Goal: Task Accomplishment & Management: Use online tool/utility

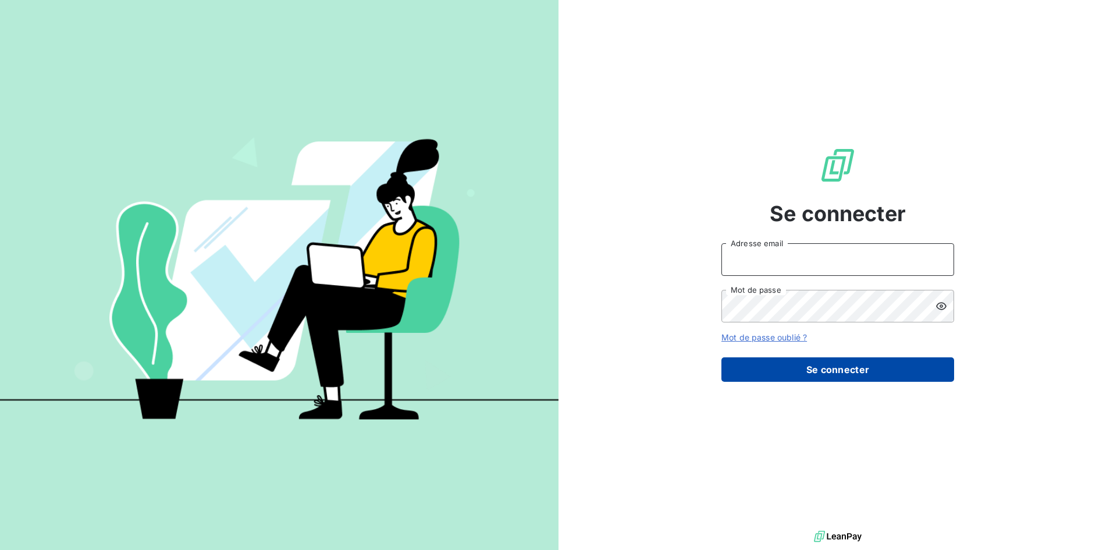
type input "[EMAIL_ADDRESS][DOMAIN_NAME]"
click at [810, 367] on button "Se connecter" at bounding box center [837, 369] width 233 height 24
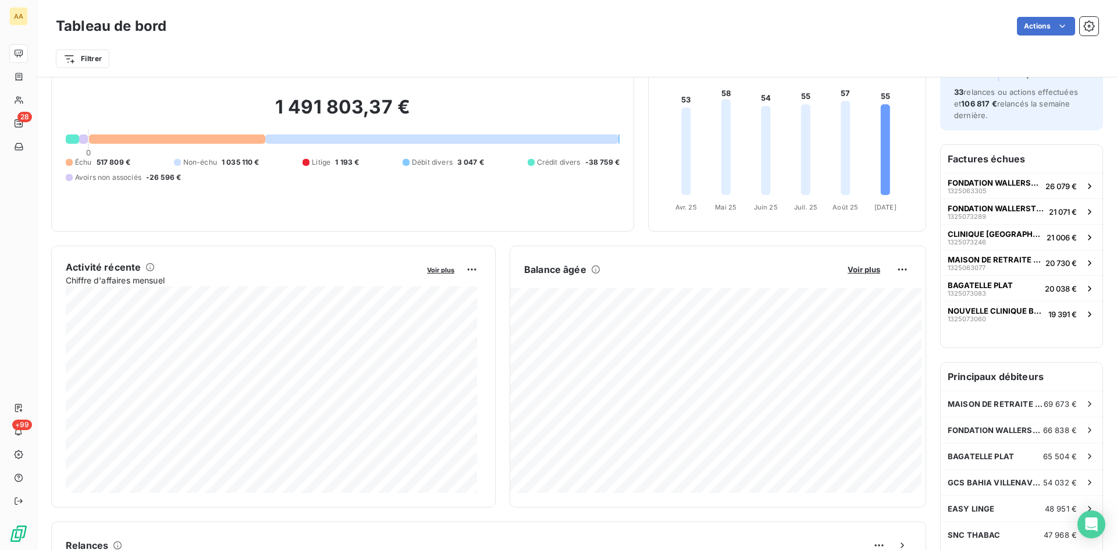
scroll to position [60, 0]
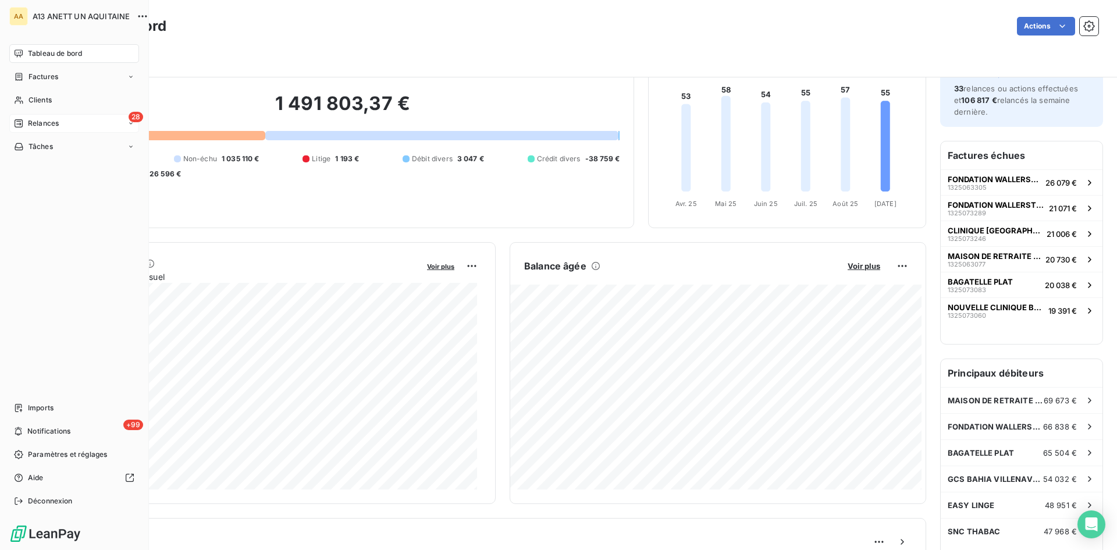
click at [56, 120] on span "Relances" at bounding box center [43, 123] width 31 height 10
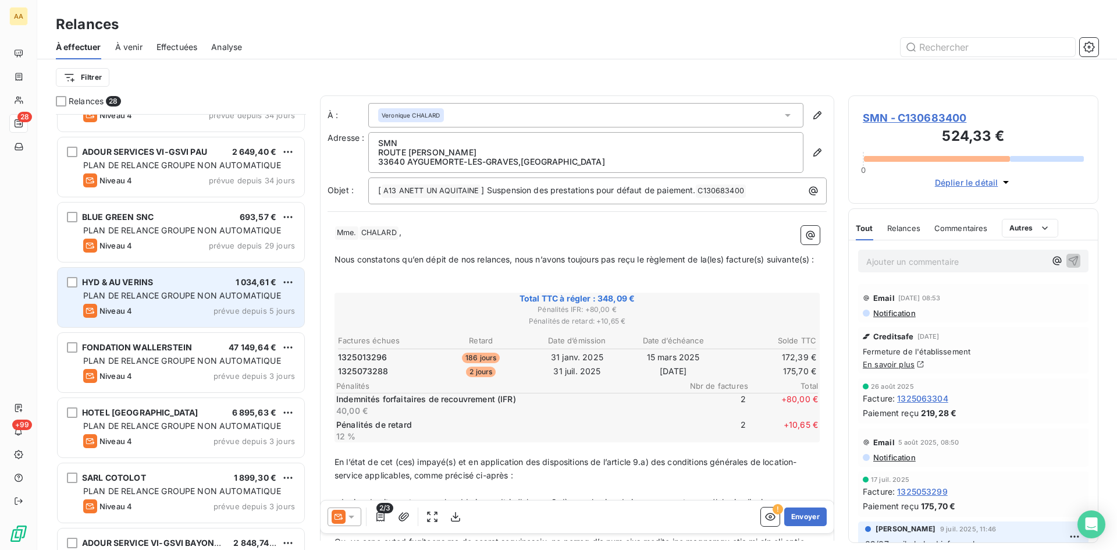
scroll to position [349, 0]
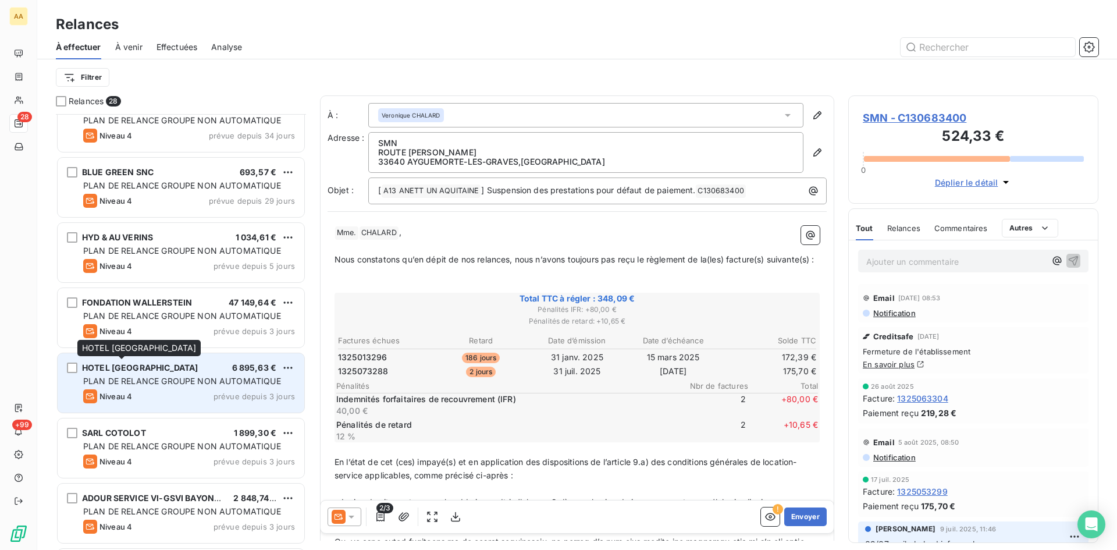
click at [126, 370] on span "HOTEL [GEOGRAPHIC_DATA]" at bounding box center [140, 367] width 116 height 10
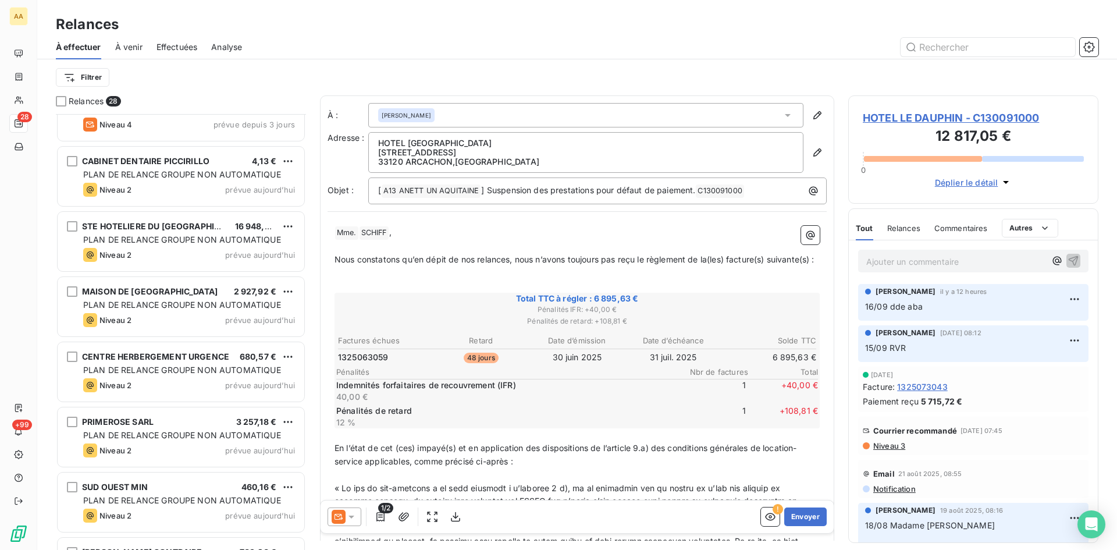
scroll to position [757, 0]
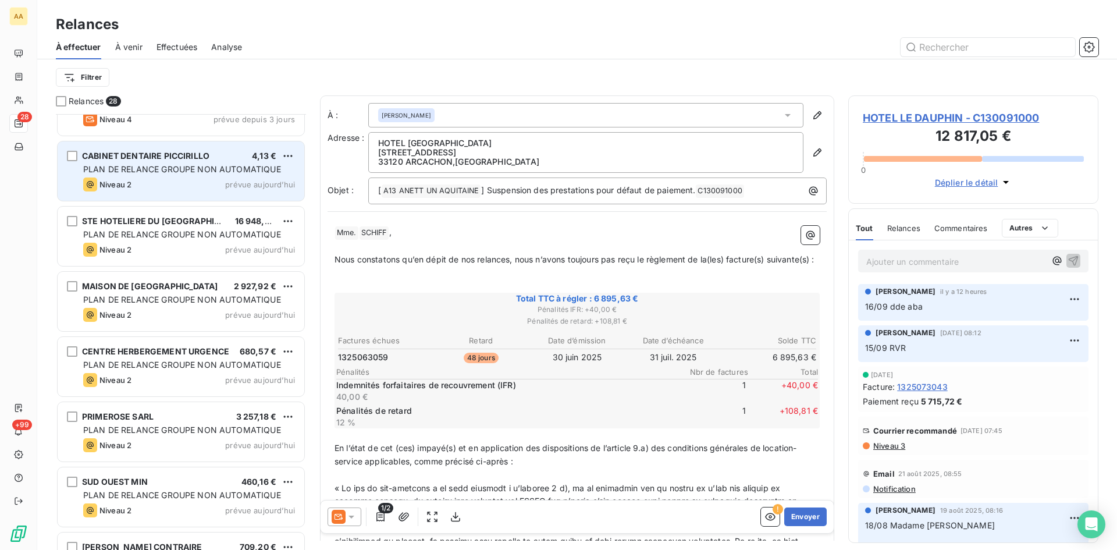
click at [143, 167] on span "PLAN DE RELANCE GROUPE NON AUTOMATIQUE" at bounding box center [182, 169] width 198 height 10
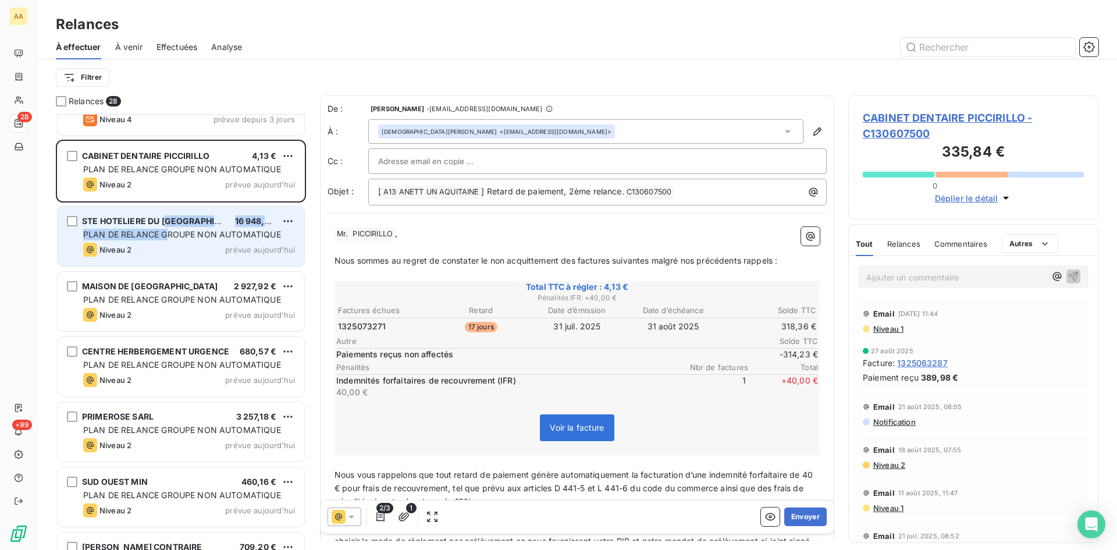
drag, startPoint x: 167, startPoint y: 227, endPoint x: 190, endPoint y: 220, distance: 23.7
click at [169, 225] on div "STE HOTELIERE DU GOLF DU MEDOC 16 948,28 € PLAN DE RELANCE GROUPE NON AUTOMATIQ…" at bounding box center [181, 235] width 247 height 59
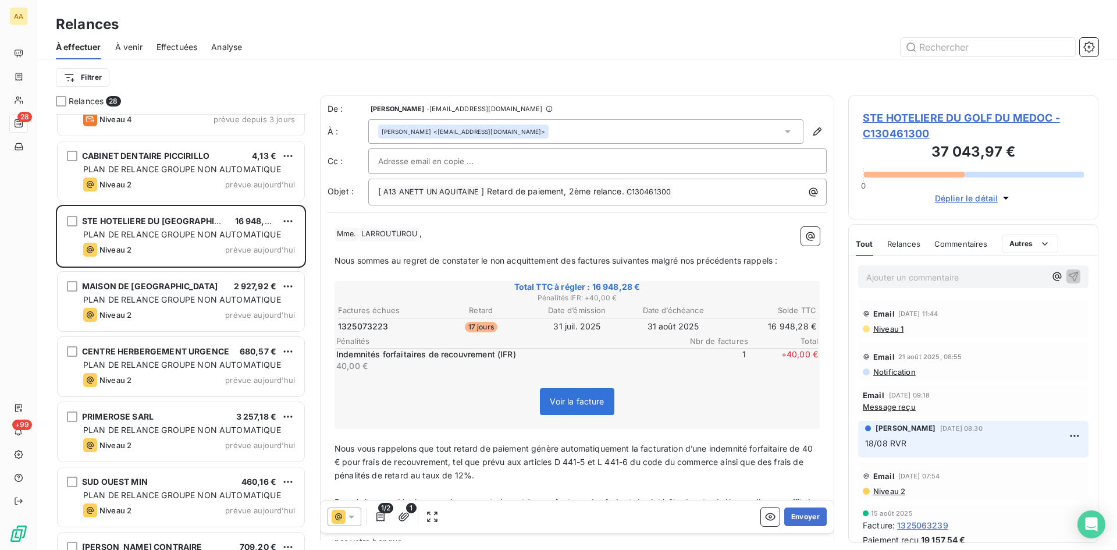
click at [723, 390] on div "Voir la facture" at bounding box center [576, 404] width 481 height 50
click at [797, 519] on button "Envoyer" at bounding box center [805, 516] width 42 height 19
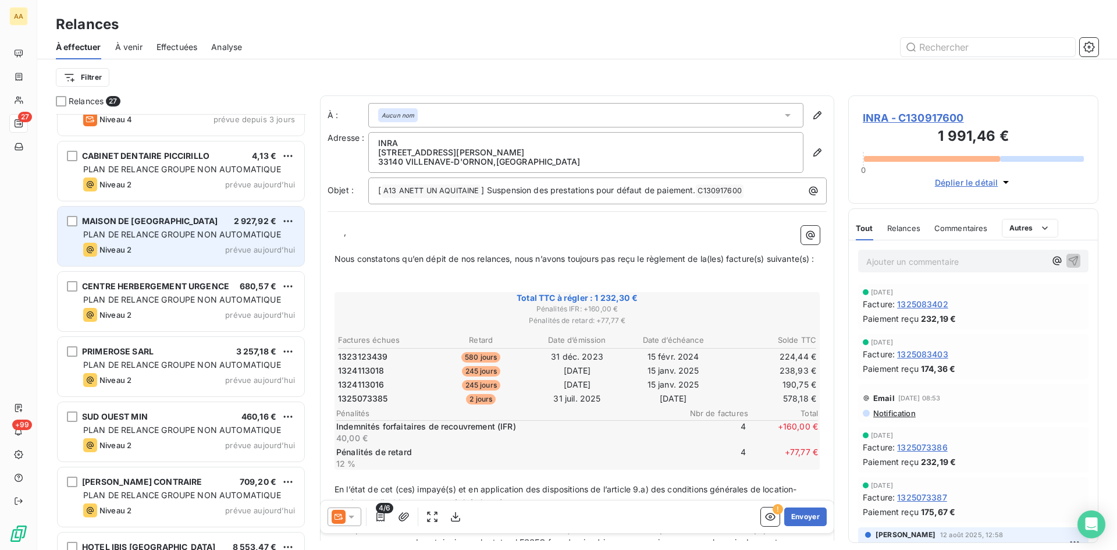
click at [133, 229] on span "PLAN DE RELANCE GROUPE NON AUTOMATIQUE" at bounding box center [182, 234] width 198 height 10
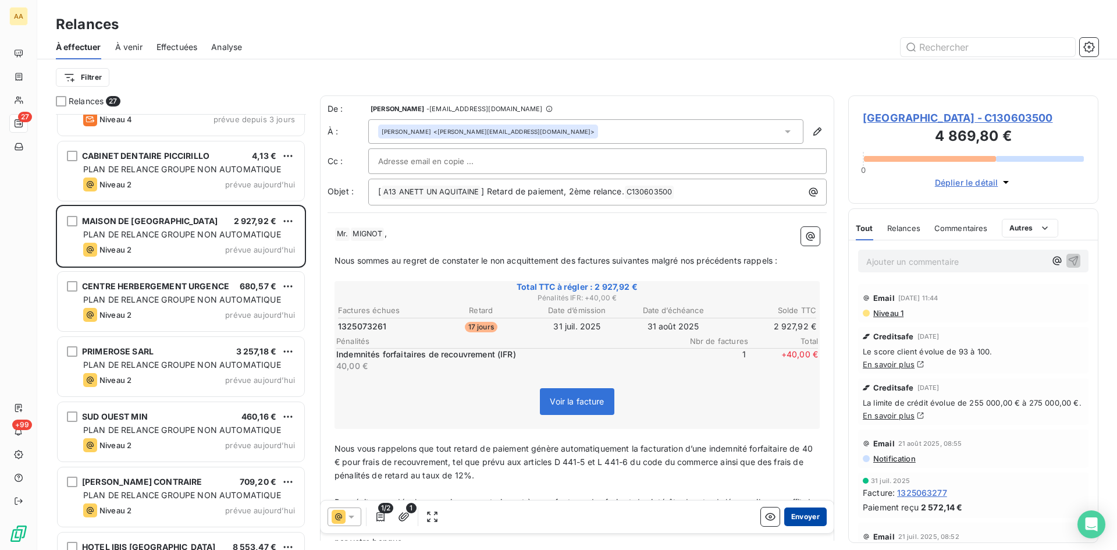
click at [801, 513] on button "Envoyer" at bounding box center [805, 516] width 42 height 19
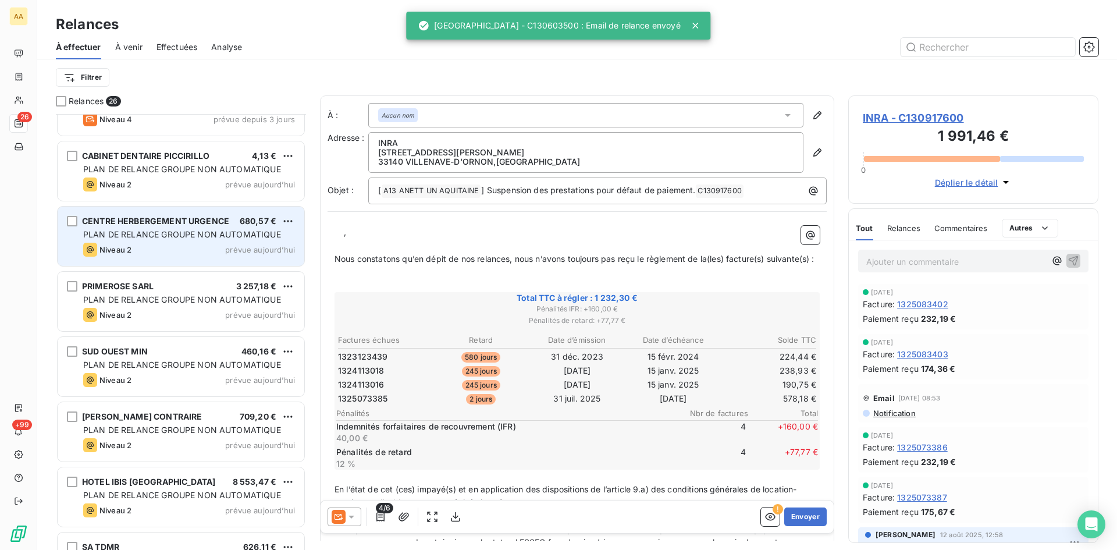
click at [169, 235] on span "PLAN DE RELANCE GROUPE NON AUTOMATIQUE" at bounding box center [182, 234] width 198 height 10
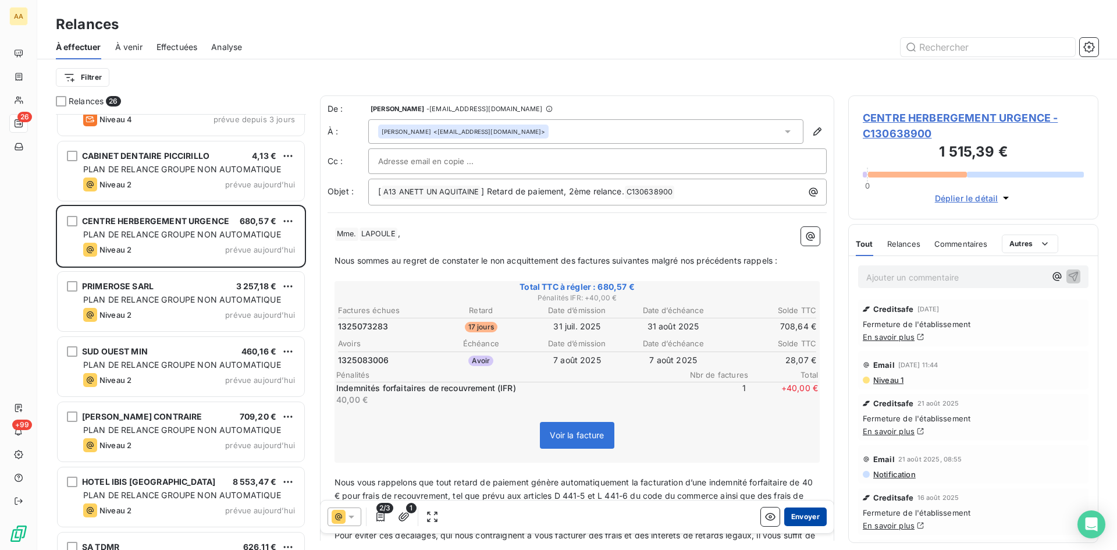
click at [792, 509] on button "Envoyer" at bounding box center [805, 516] width 42 height 19
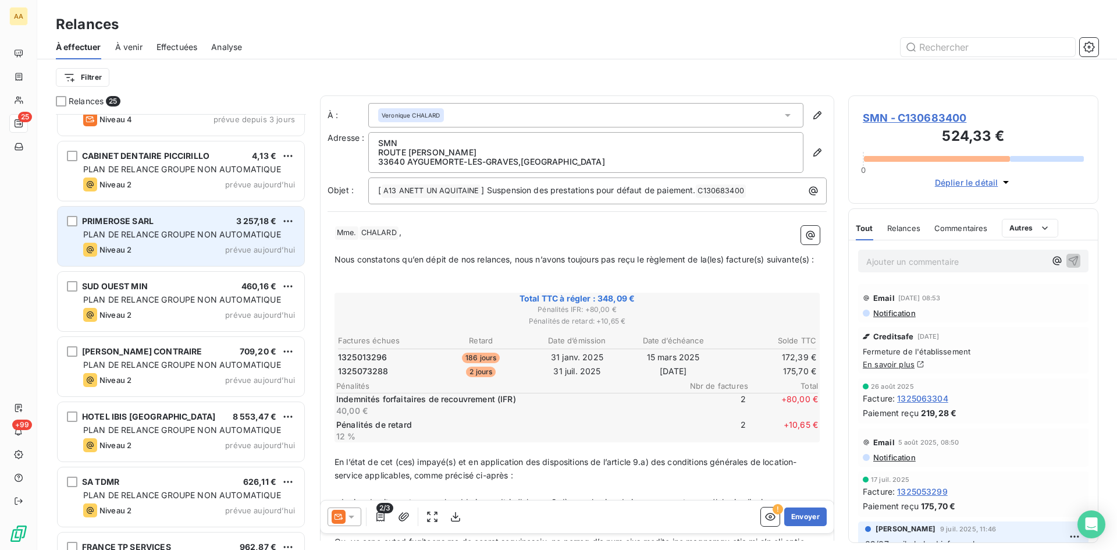
click at [126, 231] on span "PLAN DE RELANCE GROUPE NON AUTOMATIQUE" at bounding box center [182, 234] width 198 height 10
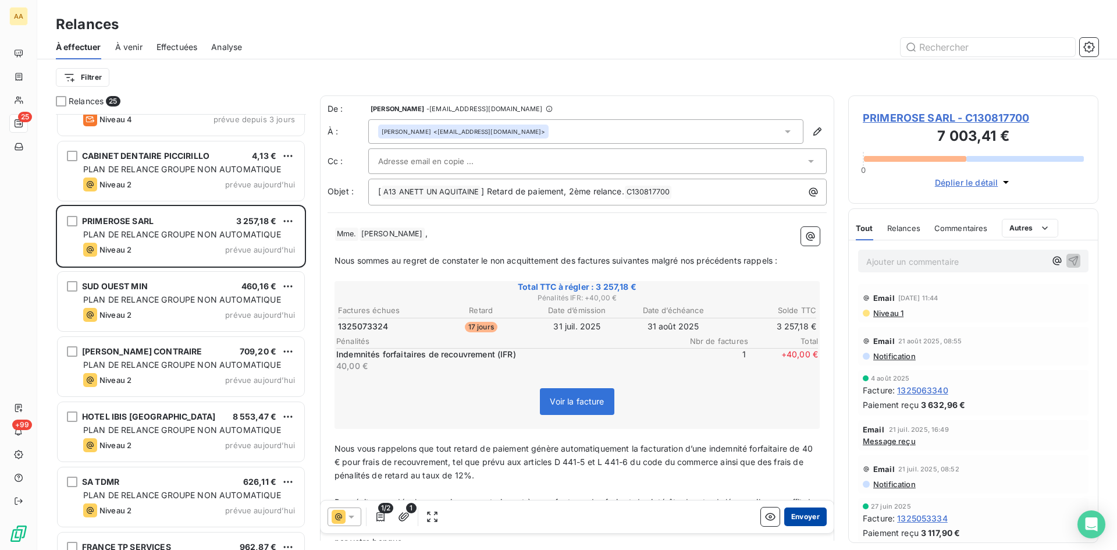
click at [797, 516] on button "Envoyer" at bounding box center [805, 516] width 42 height 19
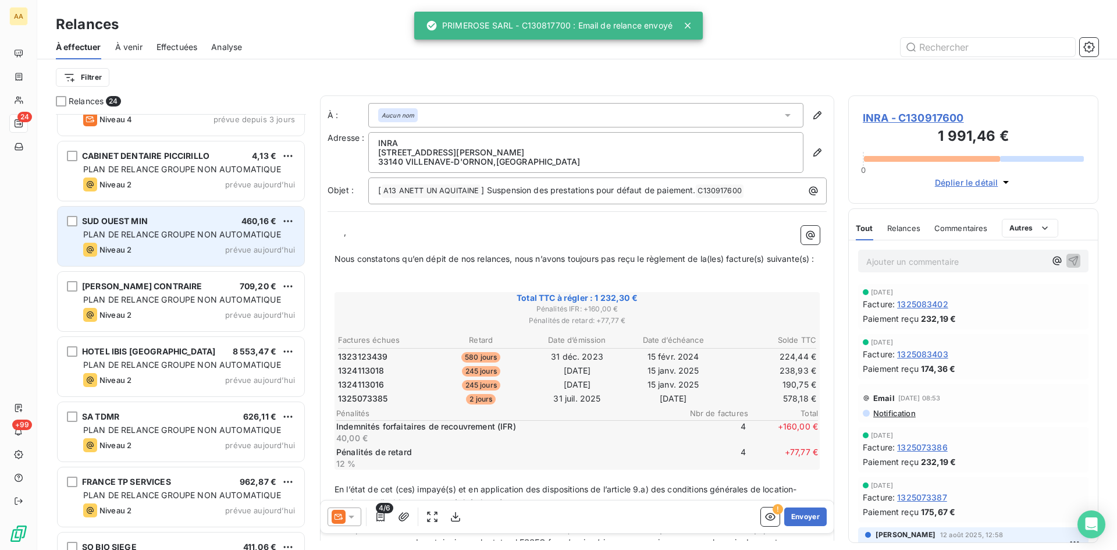
click at [206, 224] on div "SUD OUEST MIN 460,16 €" at bounding box center [189, 221] width 212 height 10
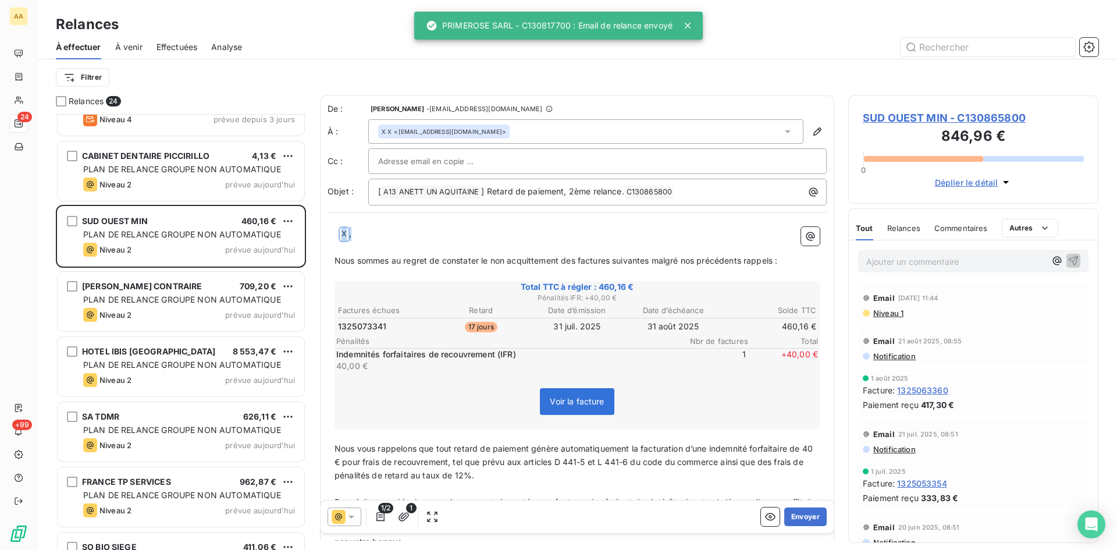
drag, startPoint x: 363, startPoint y: 229, endPoint x: 332, endPoint y: 228, distance: 31.4
click at [332, 228] on div "﻿ ﻿ ﻿ X ﻿ , ﻿ Nous sommes au regret de constater le non acquittement des factur…" at bounding box center [576, 440] width 499 height 440
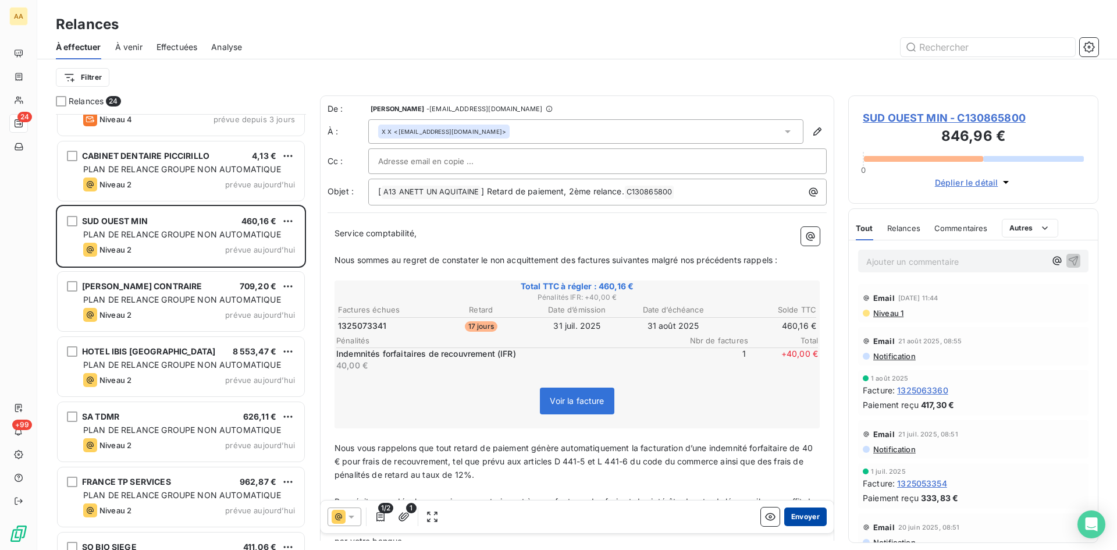
click at [805, 518] on button "Envoyer" at bounding box center [805, 516] width 42 height 19
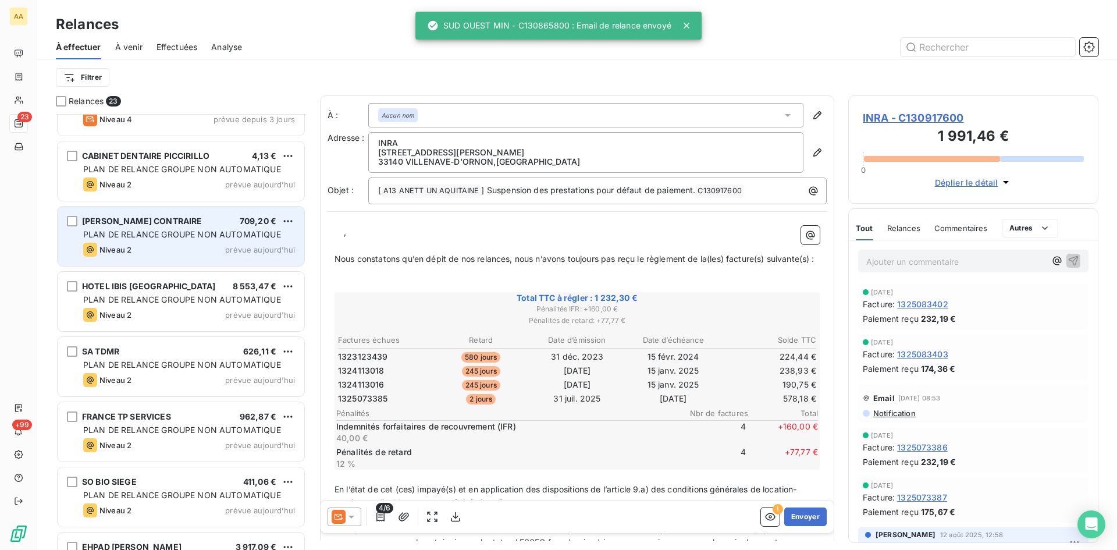
click at [205, 237] on span "PLAN DE RELANCE GROUPE NON AUTOMATIQUE" at bounding box center [182, 234] width 198 height 10
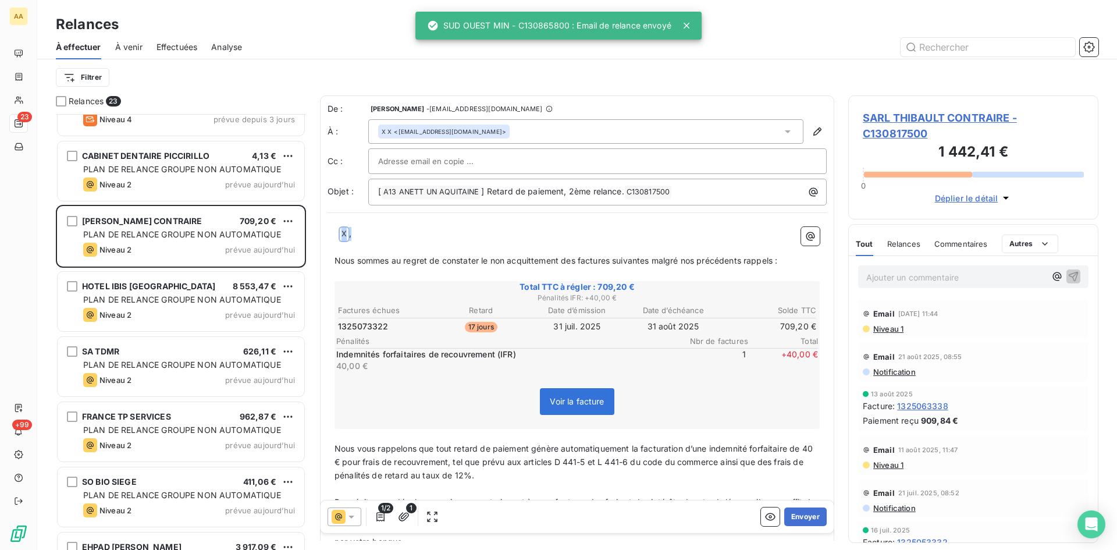
drag, startPoint x: 362, startPoint y: 235, endPoint x: 329, endPoint y: 235, distance: 32.6
click at [329, 235] on div "﻿ ﻿ ﻿ X ﻿ , ﻿ Nous sommes au regret de constater le non acquittement des factur…" at bounding box center [576, 440] width 499 height 440
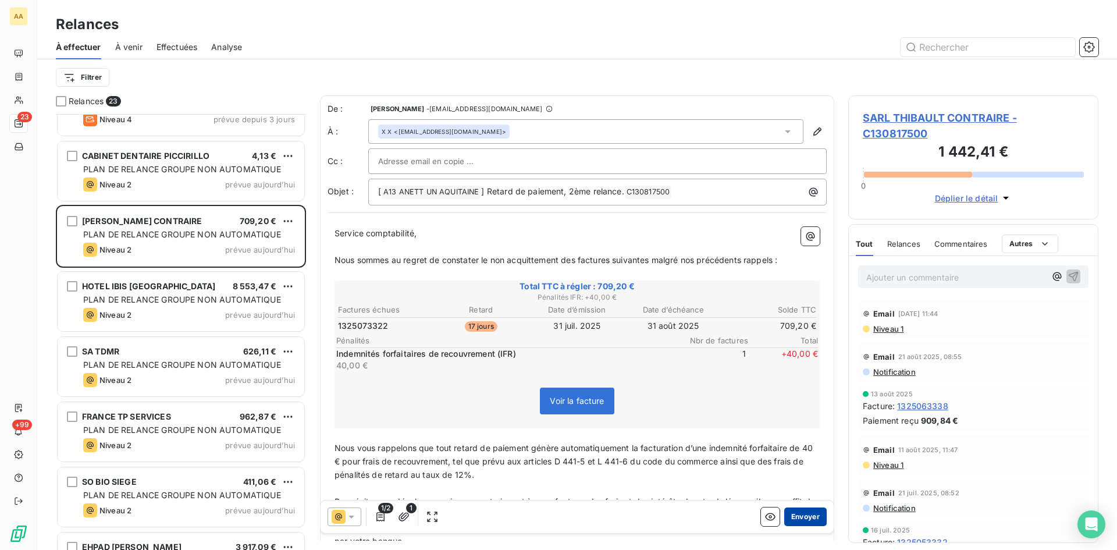
click at [797, 514] on button "Envoyer" at bounding box center [805, 516] width 42 height 19
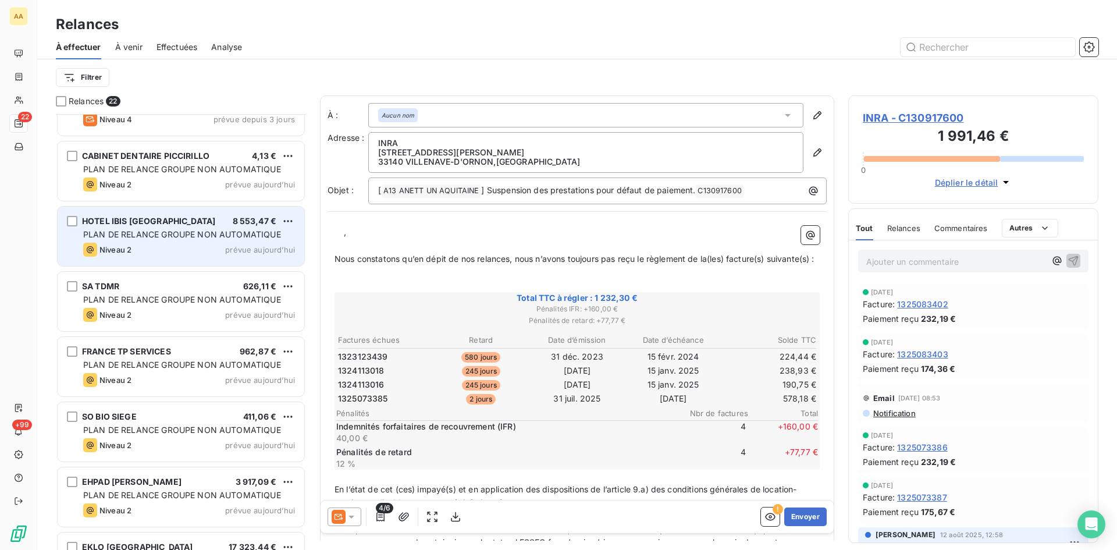
click at [203, 222] on div "HOTEL [GEOGRAPHIC_DATA] €" at bounding box center [189, 221] width 212 height 10
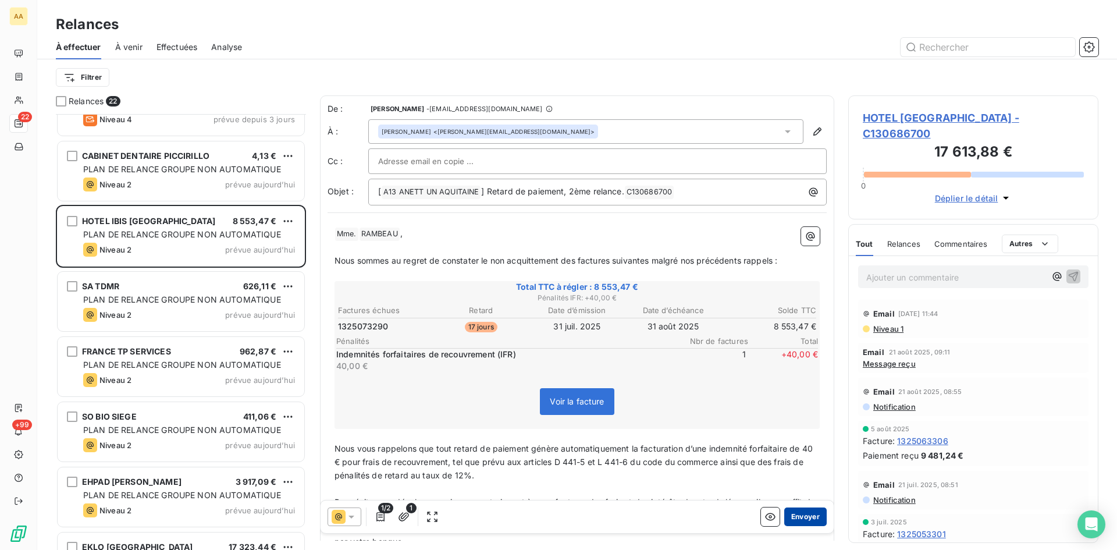
click at [785, 513] on button "Envoyer" at bounding box center [805, 516] width 42 height 19
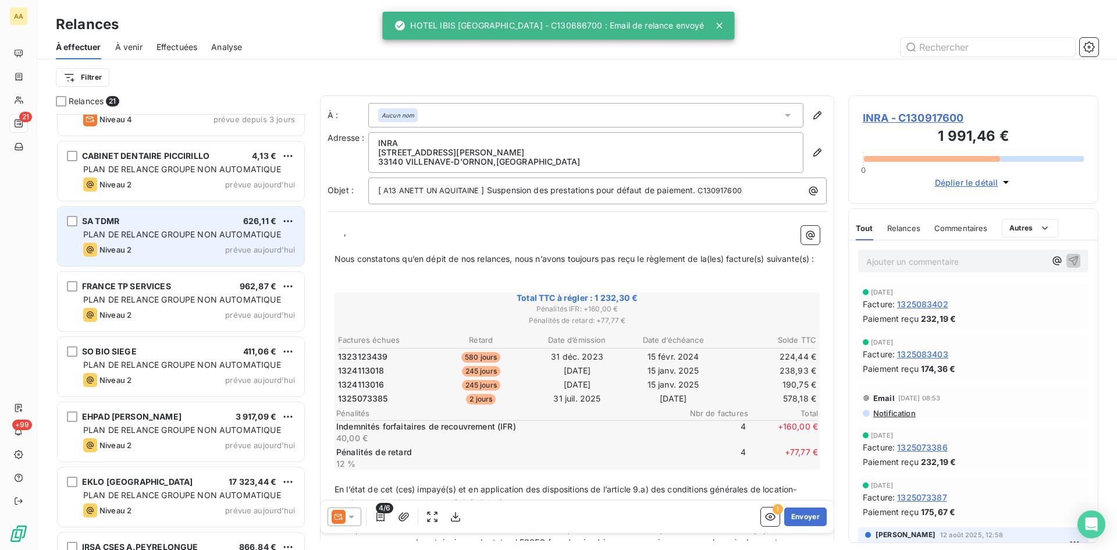
click at [181, 235] on span "PLAN DE RELANCE GROUPE NON AUTOMATIQUE" at bounding box center [182, 234] width 198 height 10
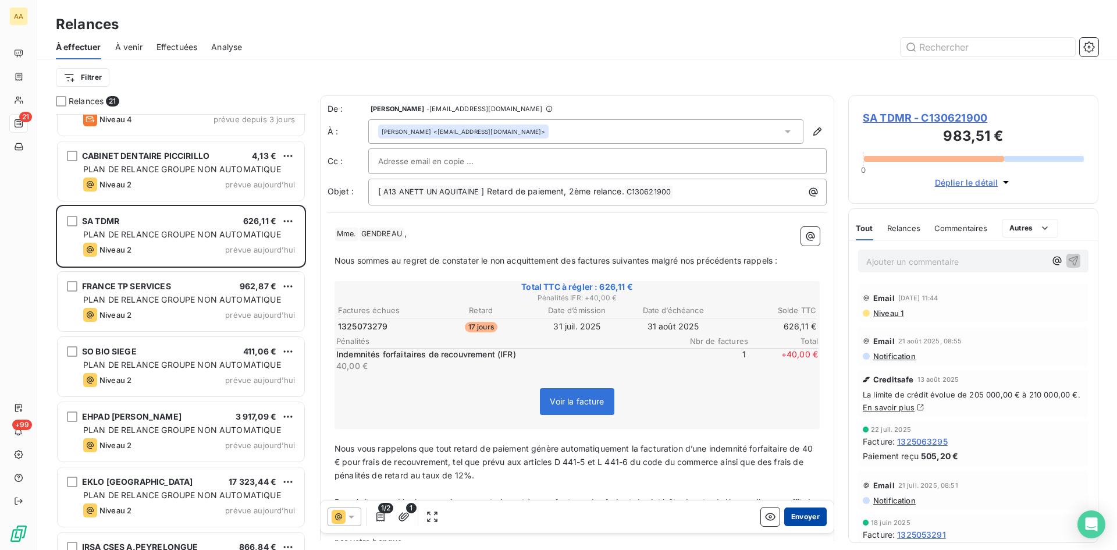
click at [804, 518] on button "Envoyer" at bounding box center [805, 516] width 42 height 19
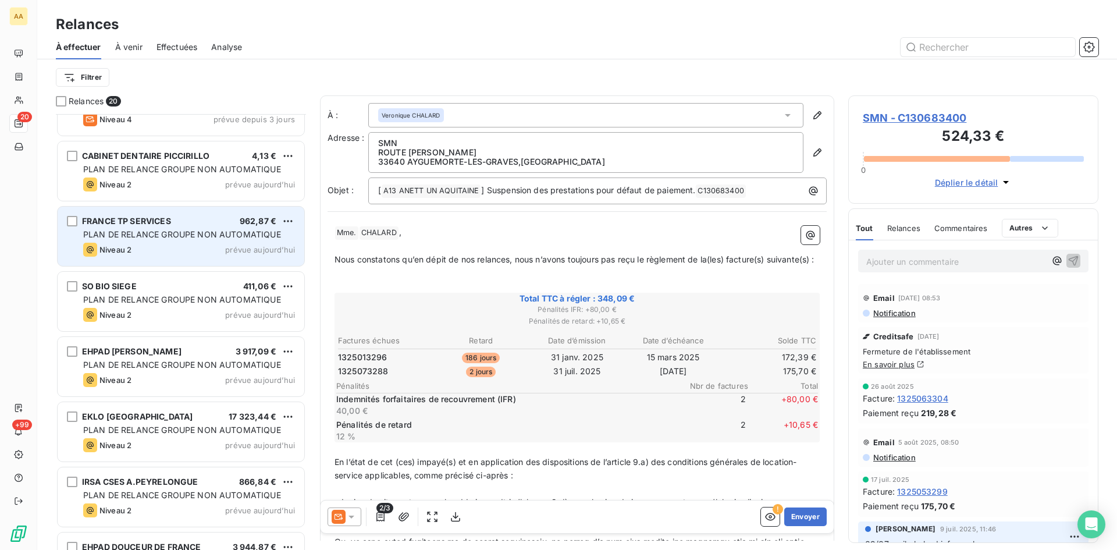
click at [199, 238] on span "PLAN DE RELANCE GROUPE NON AUTOMATIQUE" at bounding box center [182, 234] width 198 height 10
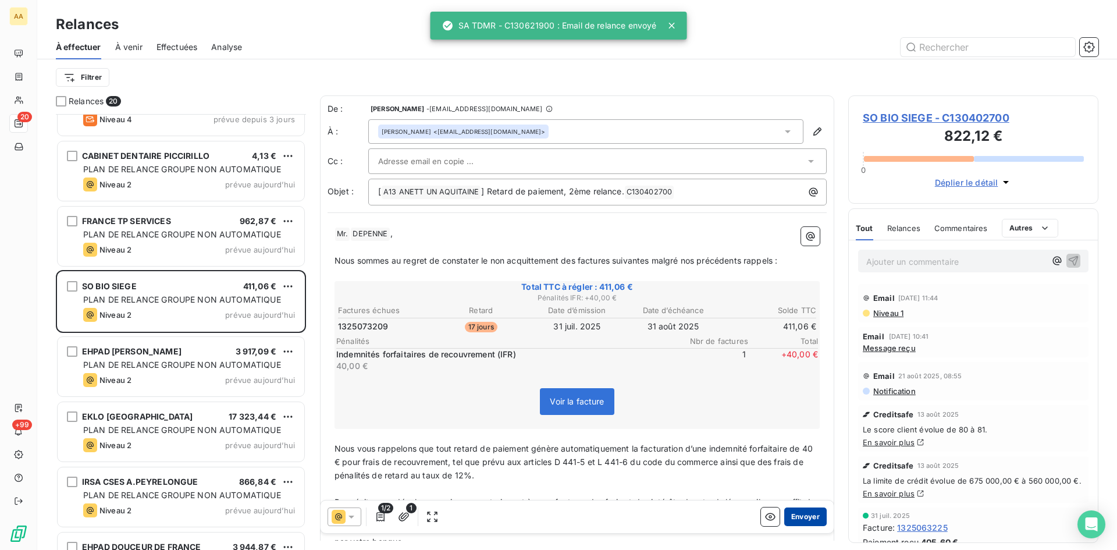
click at [788, 518] on button "Envoyer" at bounding box center [805, 516] width 42 height 19
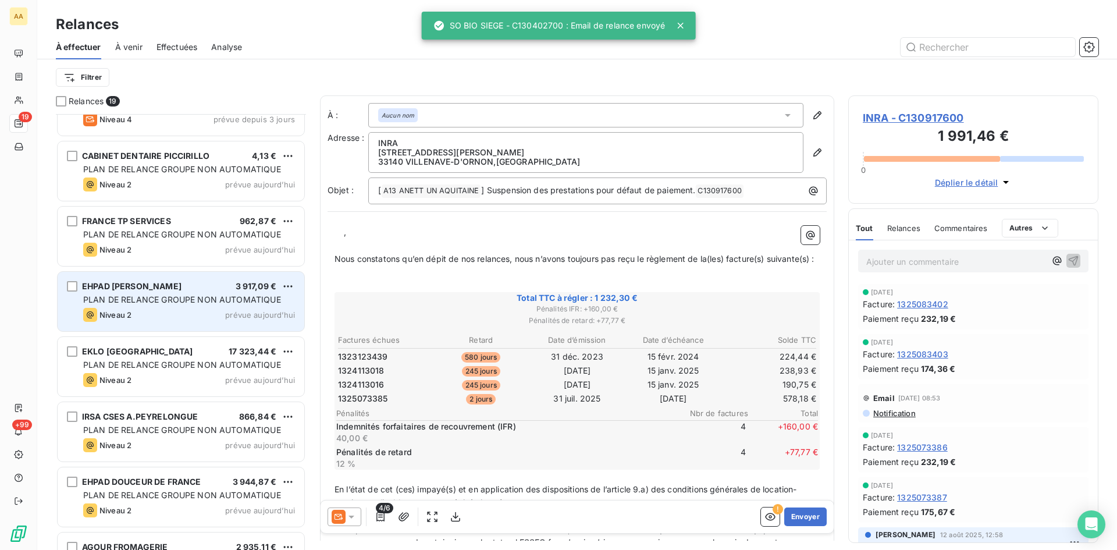
drag, startPoint x: 162, startPoint y: 291, endPoint x: 174, endPoint y: 290, distance: 12.3
click at [163, 291] on div "EHPAD [PERSON_NAME]" at bounding box center [131, 286] width 99 height 12
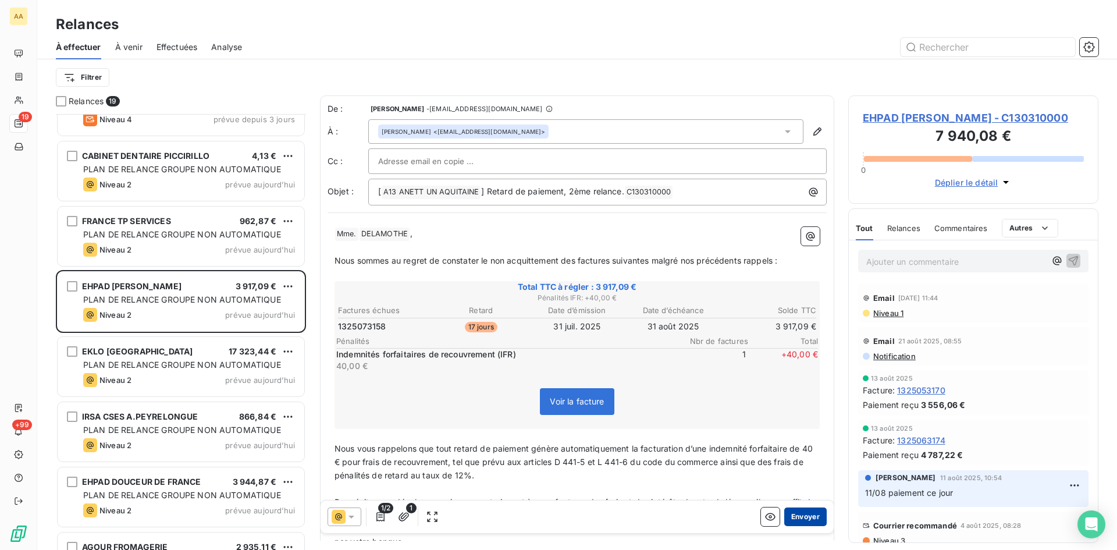
click at [790, 512] on button "Envoyer" at bounding box center [805, 516] width 42 height 19
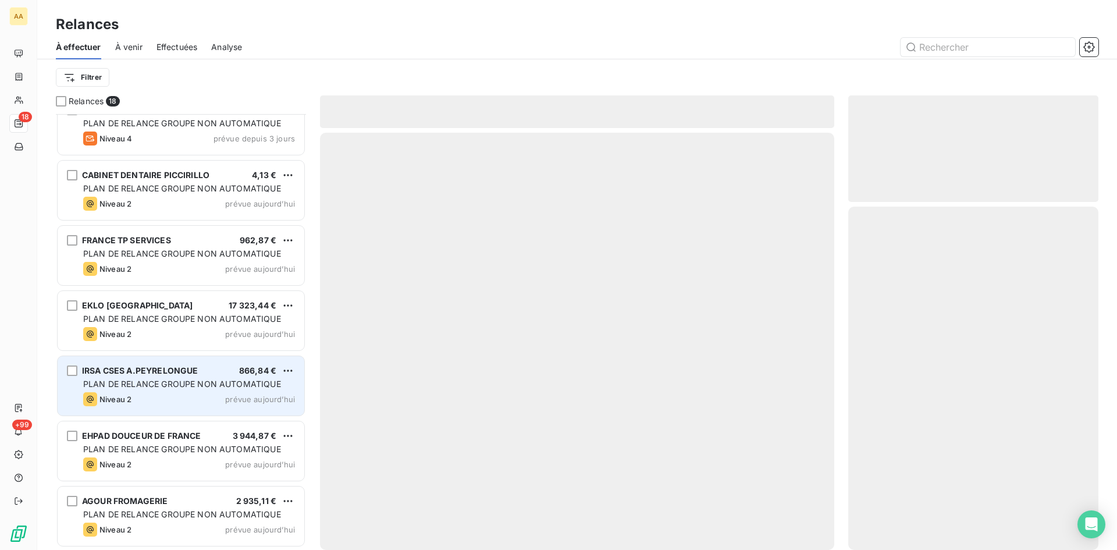
scroll to position [737, 0]
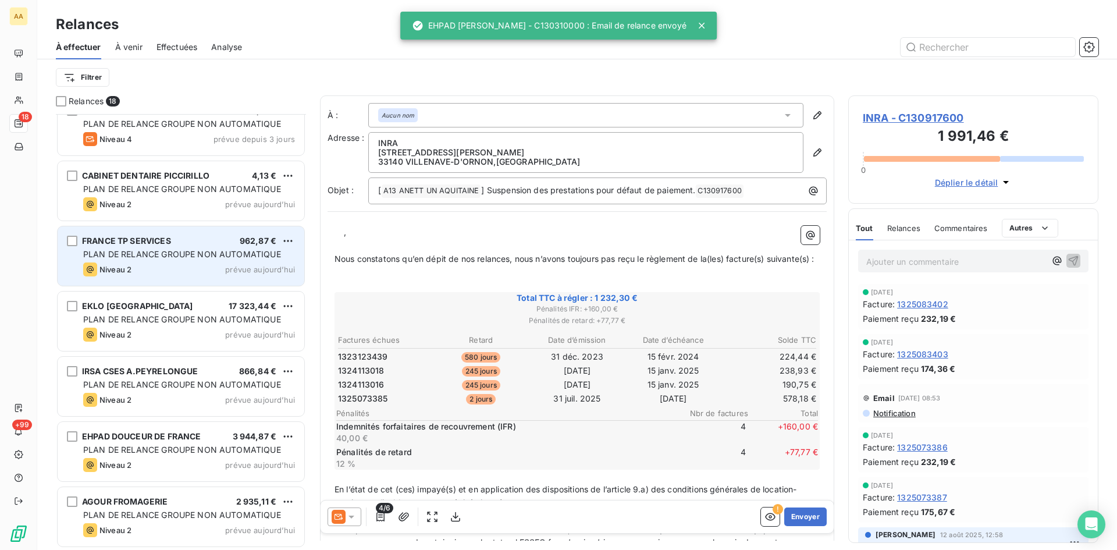
click at [97, 259] on div "PLAN DE RELANCE GROUPE NON AUTOMATIQUE" at bounding box center [189, 254] width 212 height 12
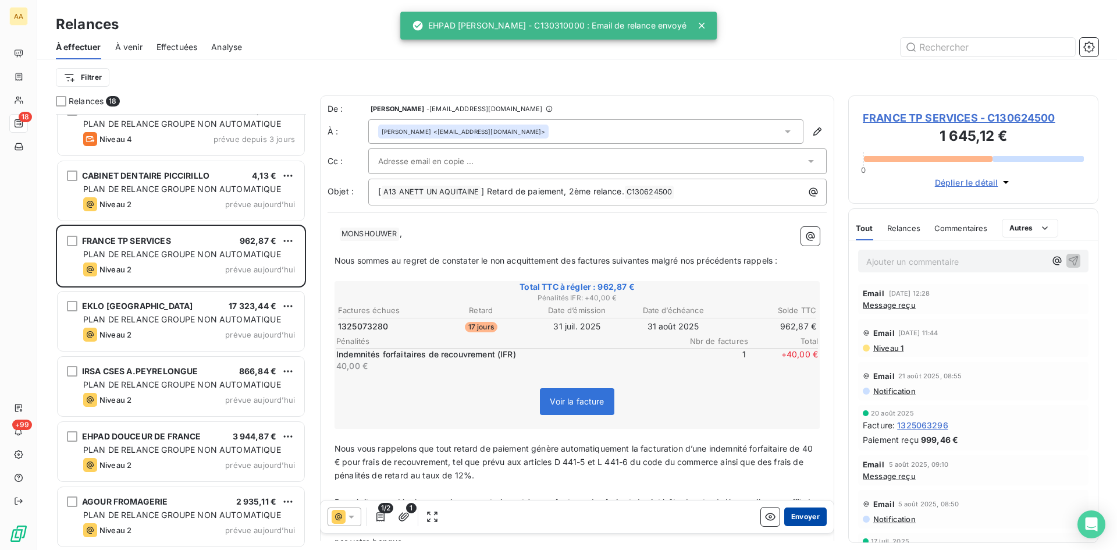
click at [790, 514] on button "Envoyer" at bounding box center [805, 516] width 42 height 19
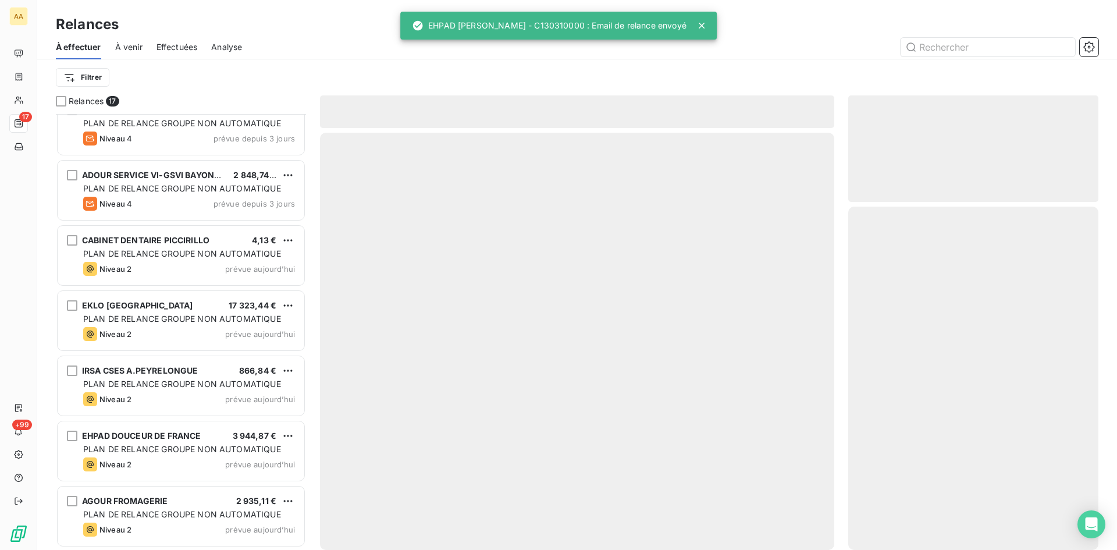
scroll to position [672, 0]
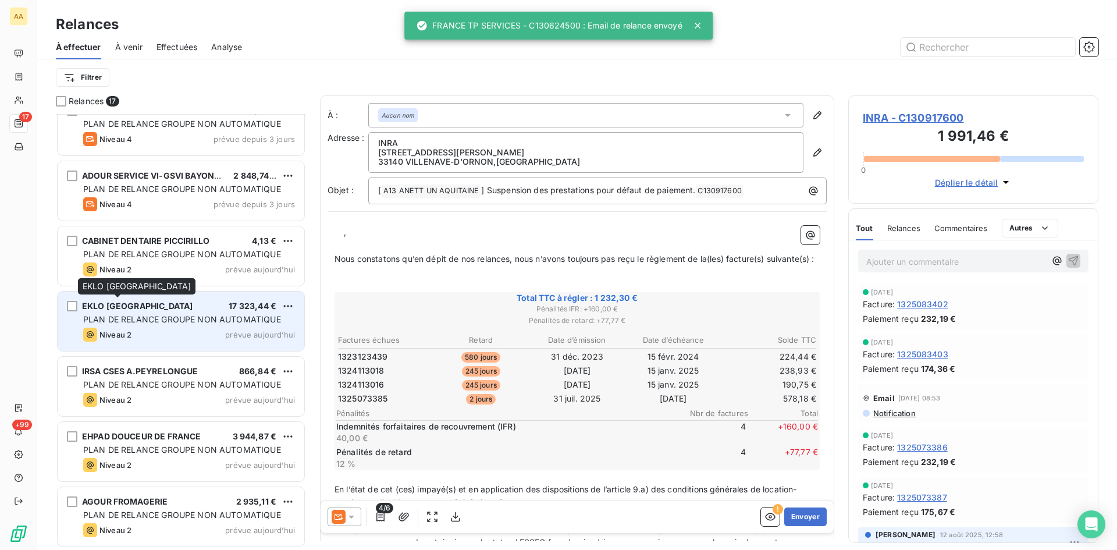
click at [148, 309] on span "EKLO [GEOGRAPHIC_DATA]" at bounding box center [137, 306] width 110 height 10
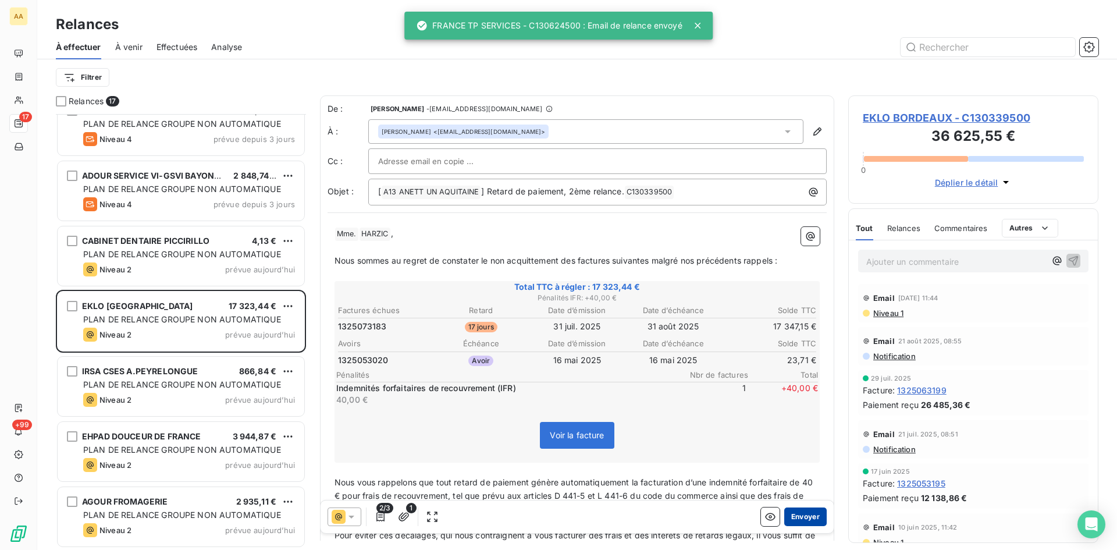
click at [793, 518] on button "Envoyer" at bounding box center [805, 516] width 42 height 19
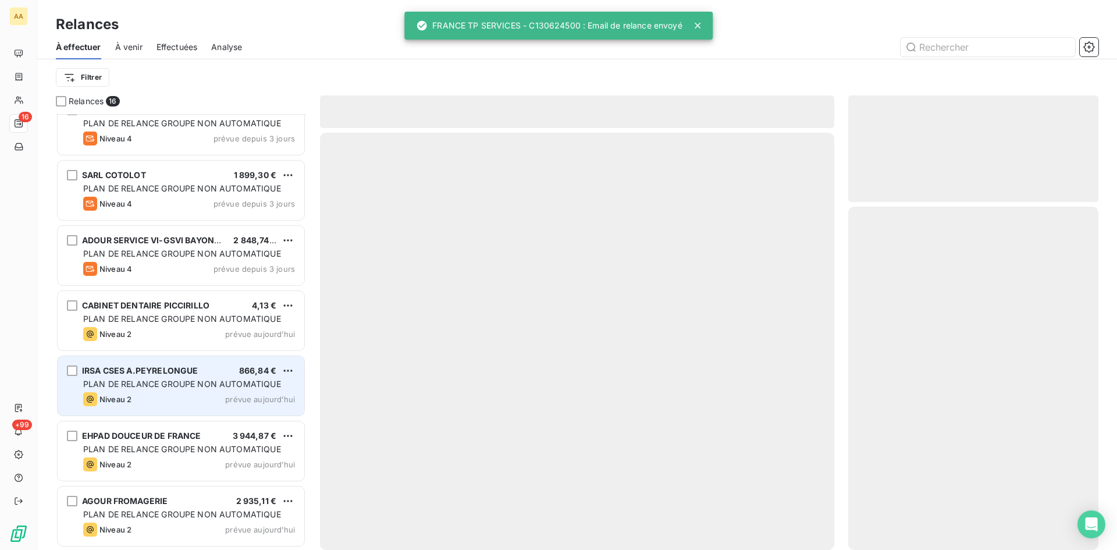
scroll to position [607, 0]
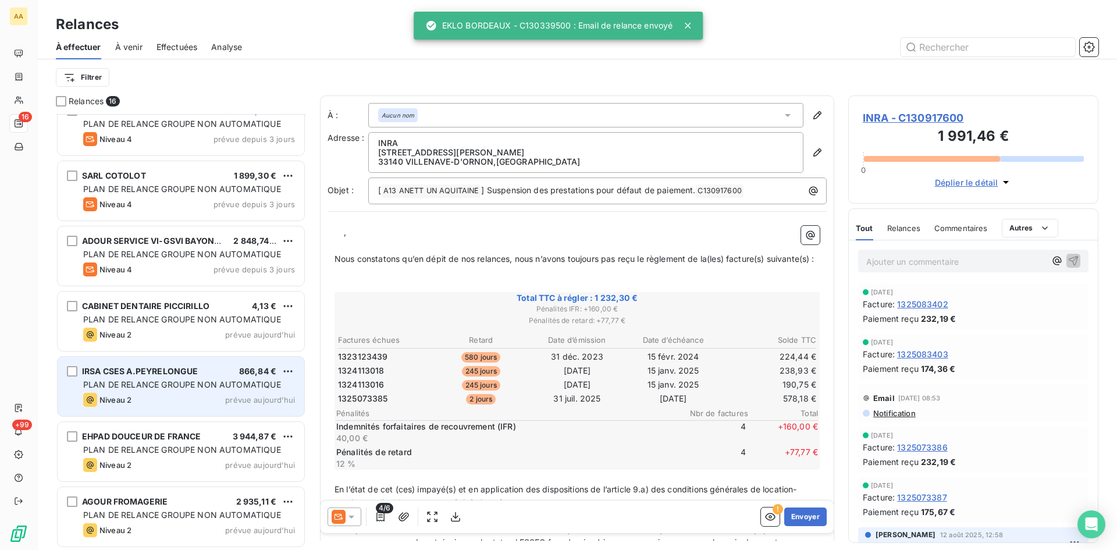
drag, startPoint x: 163, startPoint y: 373, endPoint x: 174, endPoint y: 375, distance: 10.6
click at [163, 374] on span "IRSA CSES A.PEYRELONGUE" at bounding box center [140, 371] width 116 height 10
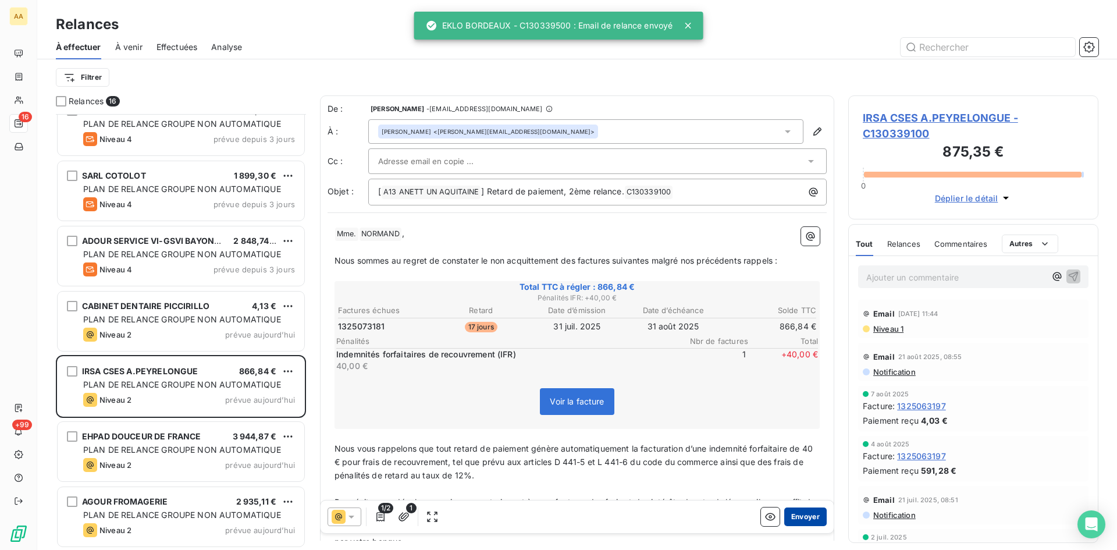
click at [790, 512] on button "Envoyer" at bounding box center [805, 516] width 42 height 19
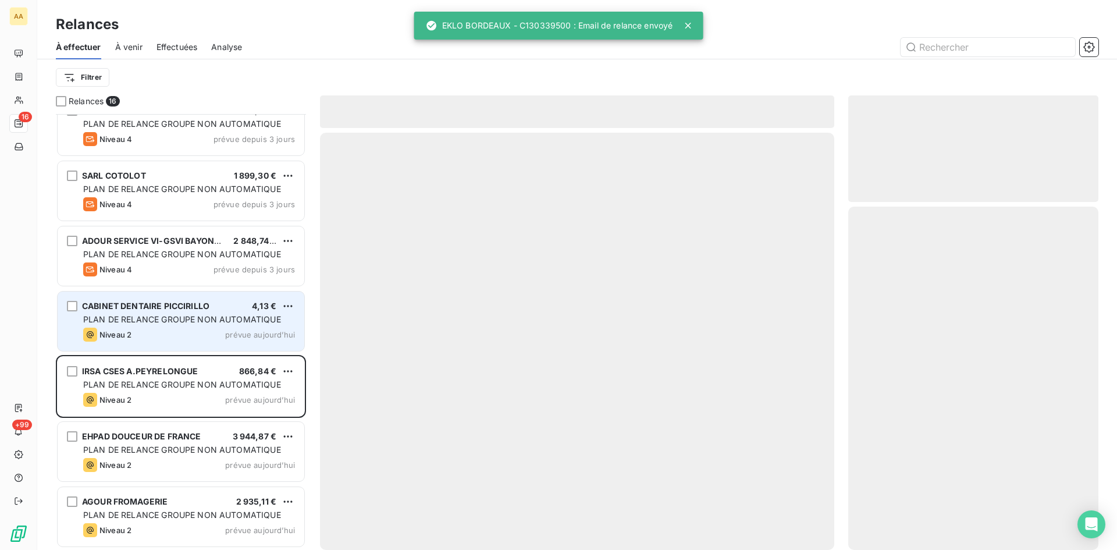
scroll to position [541, 0]
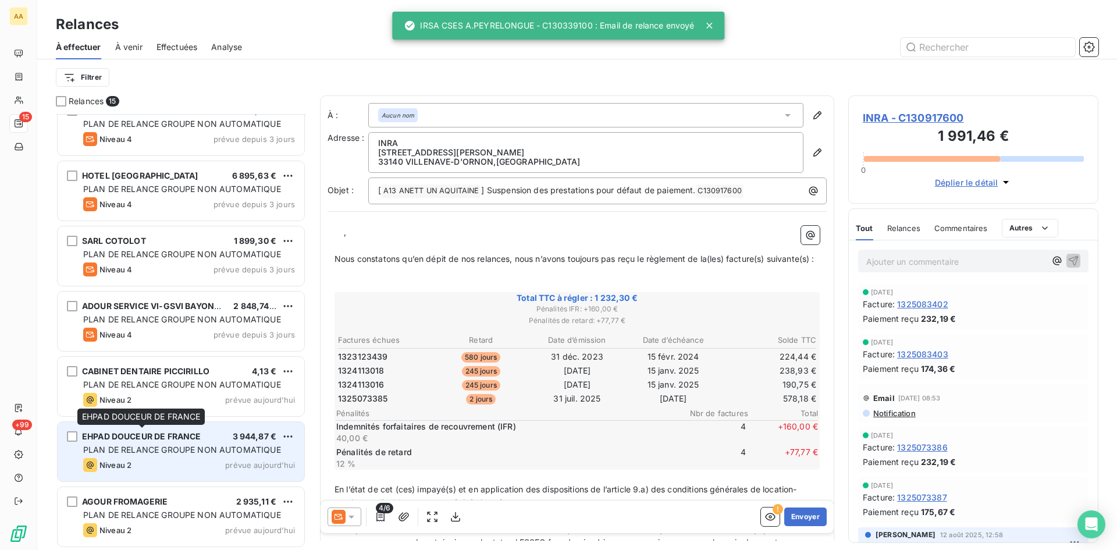
click at [124, 441] on div "EHPAD DOUCEUR DE FRANCE" at bounding box center [141, 436] width 119 height 12
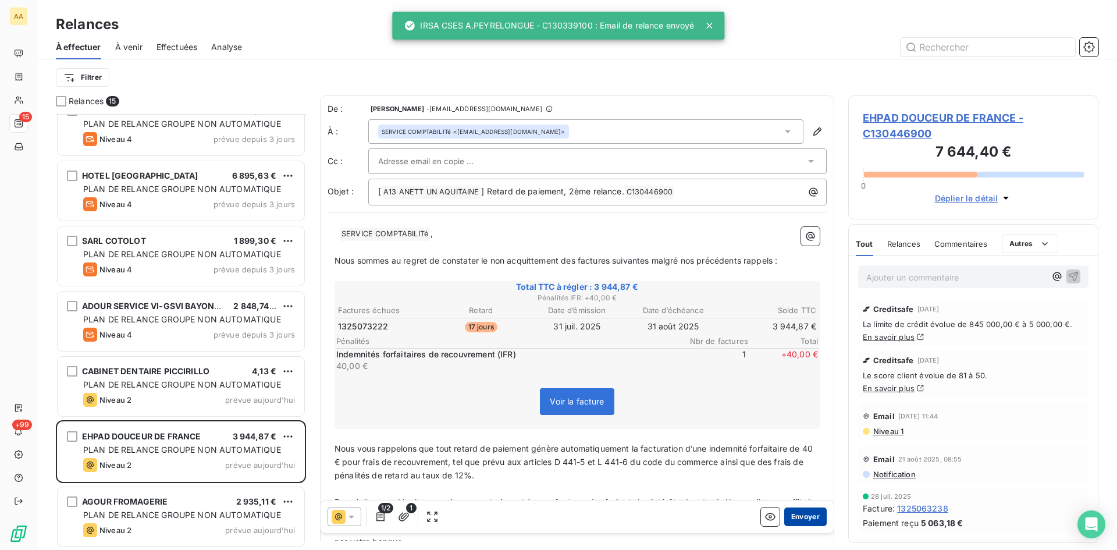
click at [796, 512] on button "Envoyer" at bounding box center [805, 516] width 42 height 19
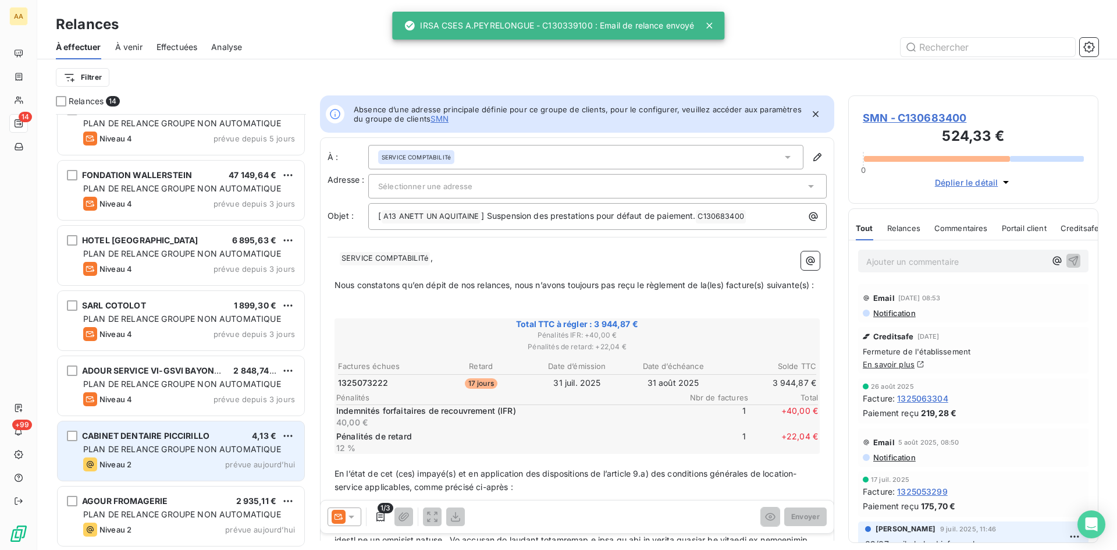
scroll to position [476, 0]
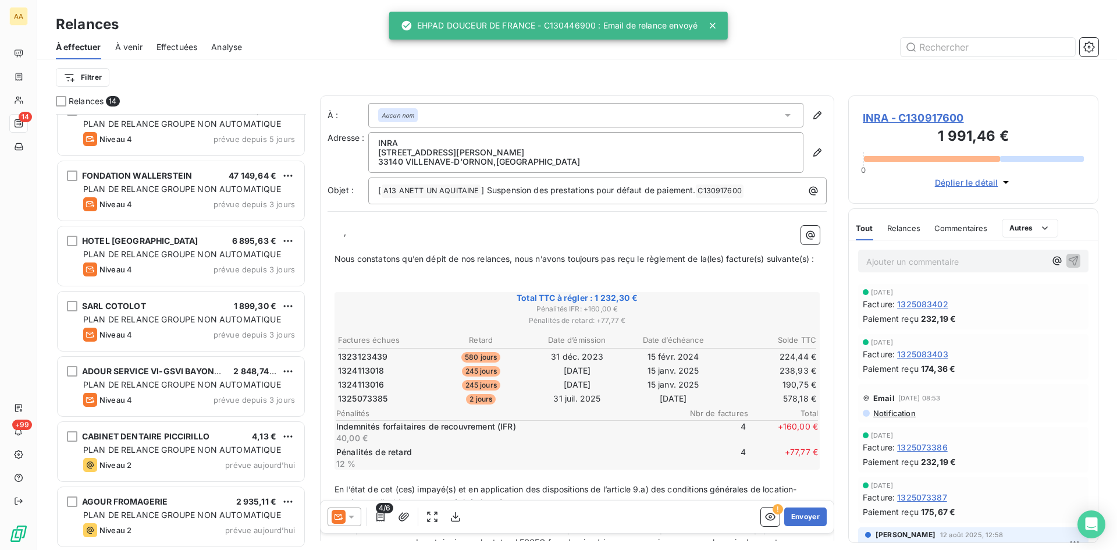
scroll to position [477, 0]
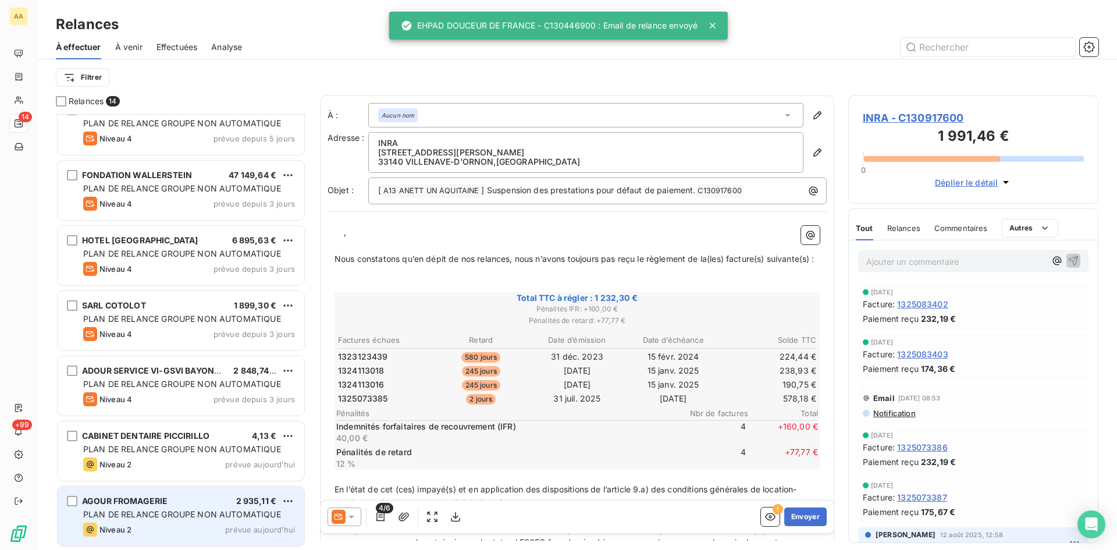
click at [146, 503] on span "AGOUR FROMAGERIE" at bounding box center [124, 500] width 85 height 10
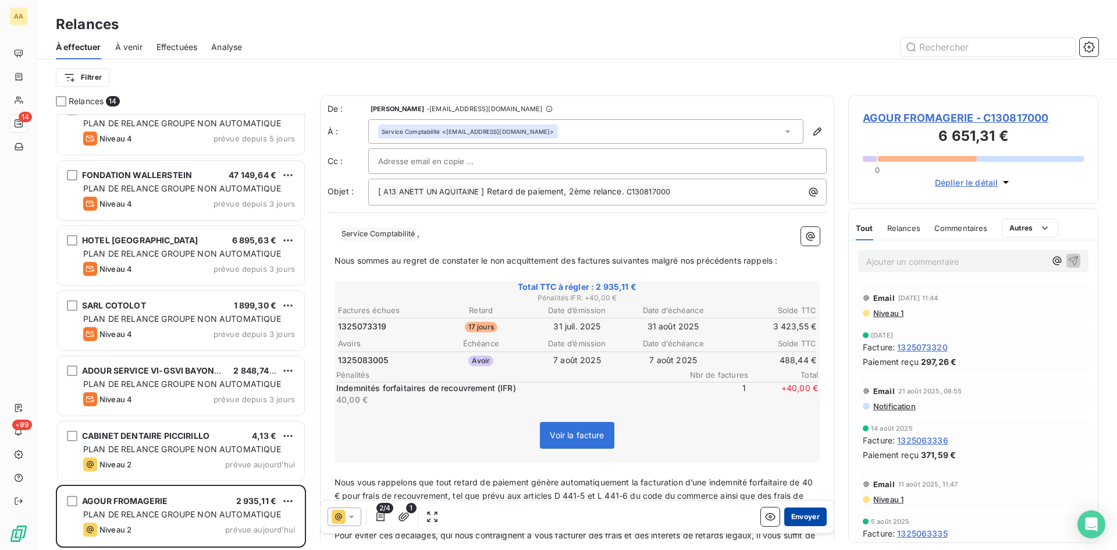
click at [794, 512] on button "Envoyer" at bounding box center [805, 516] width 42 height 19
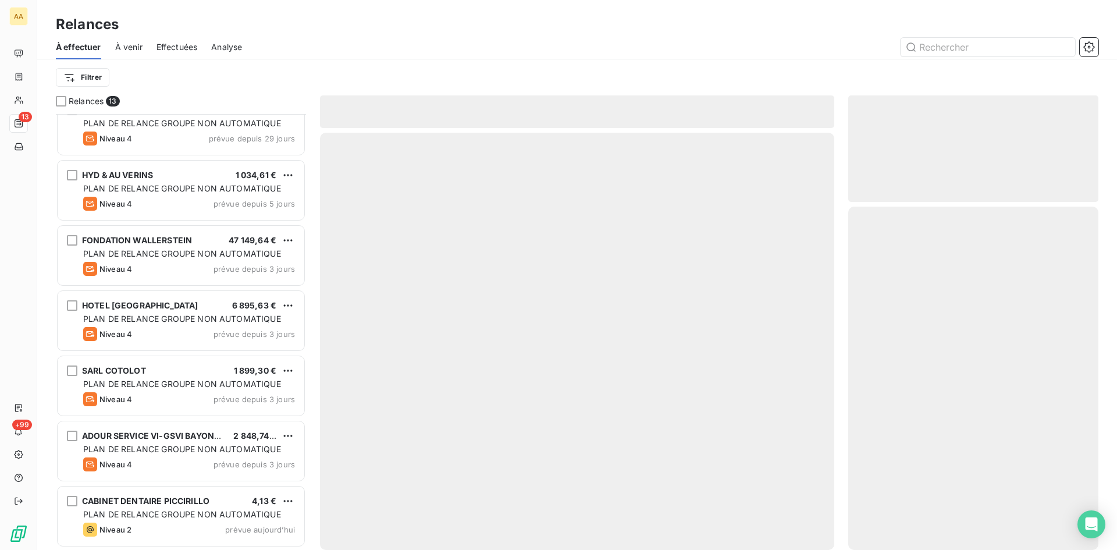
scroll to position [411, 0]
